Goal: Information Seeking & Learning: Compare options

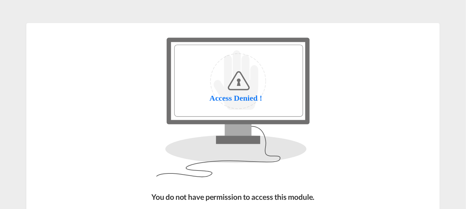
scroll to position [75, 0]
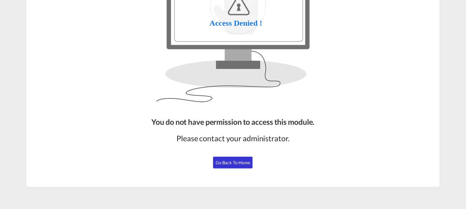
click at [236, 165] on span "Go Back to Home" at bounding box center [233, 162] width 35 height 5
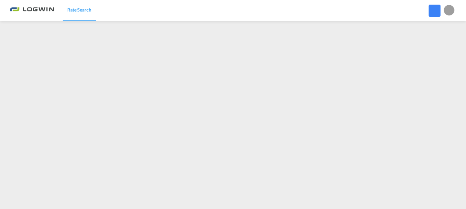
scroll to position [75, 0]
